Goal: Go to known website: Access a specific website the user already knows

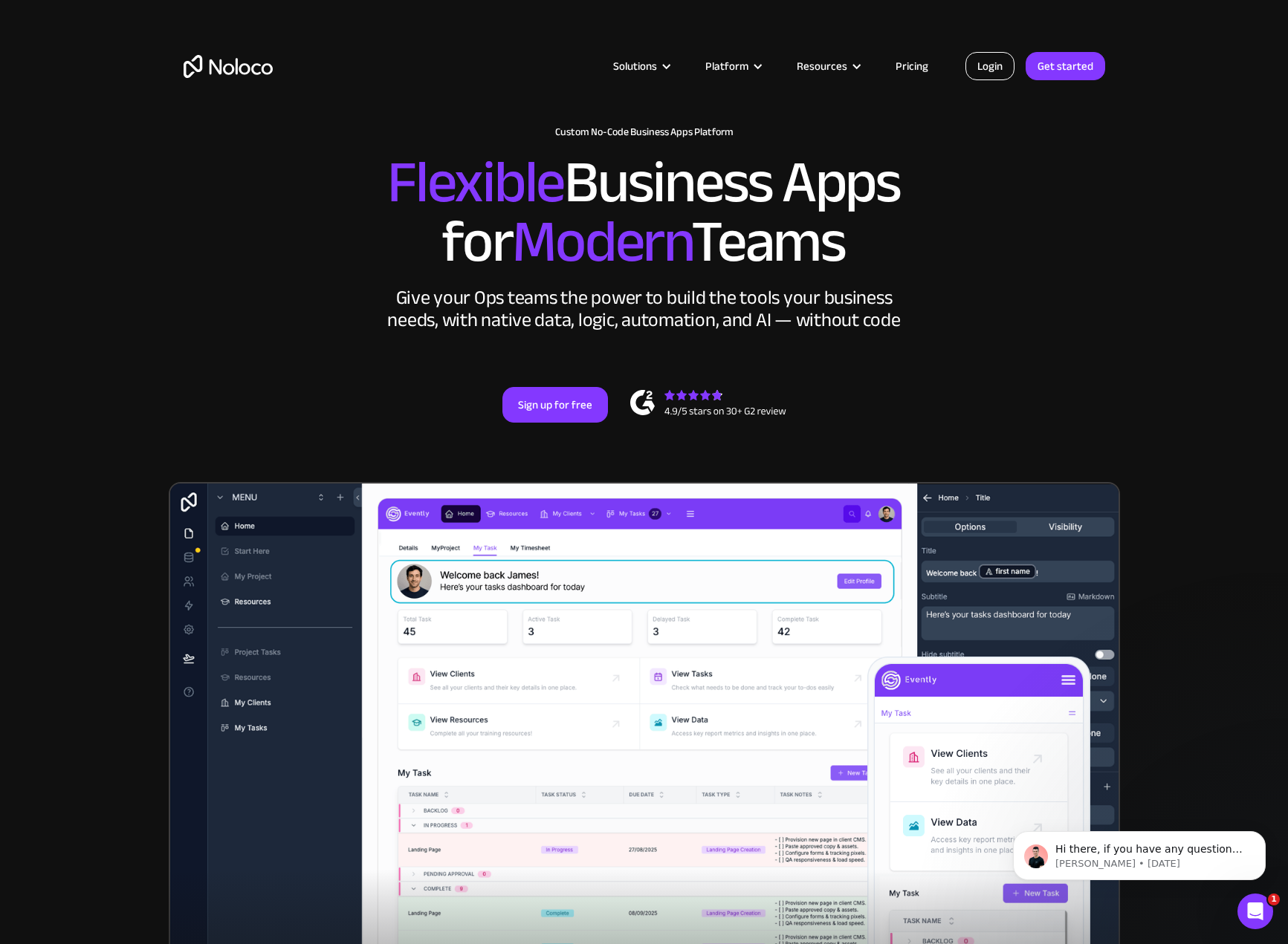
click at [991, 68] on link "Login" at bounding box center [989, 66] width 49 height 28
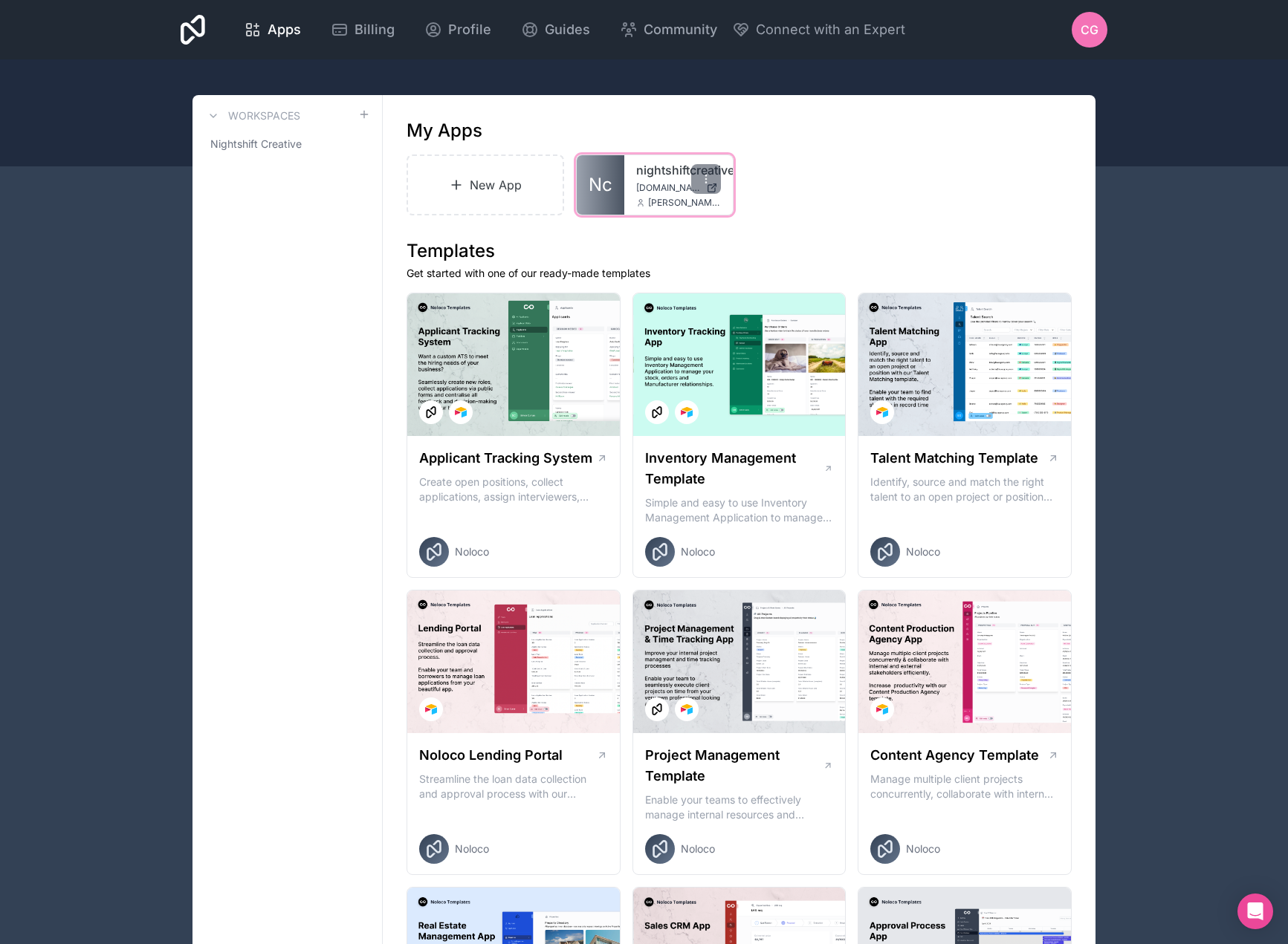
click at [659, 166] on link "nightshiftcreative" at bounding box center [677, 170] width 85 height 18
